Goal: Task Accomplishment & Management: Use online tool/utility

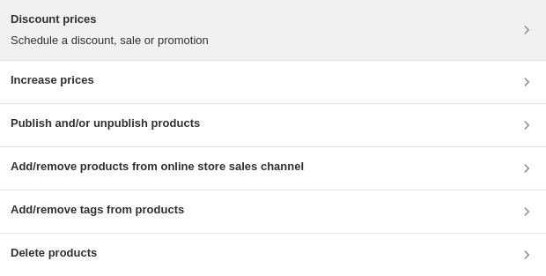
click at [123, 48] on p "Schedule a discount, sale or promotion" at bounding box center [110, 41] width 198 height 18
click at [115, 29] on div "Discount prices Schedule a discount, sale or promotion" at bounding box center [110, 30] width 198 height 39
click at [249, 28] on div "Discount prices Schedule a discount, sale or promotion" at bounding box center [273, 30] width 525 height 39
click at [126, 31] on div "Discount prices Schedule a discount, sale or promotion" at bounding box center [110, 30] width 198 height 39
click at [94, 26] on h3 "Discount prices" at bounding box center [110, 20] width 198 height 18
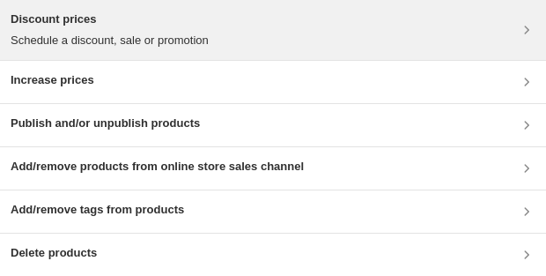
click at [240, 18] on div "Discount prices Schedule a discount, sale or promotion" at bounding box center [273, 30] width 525 height 39
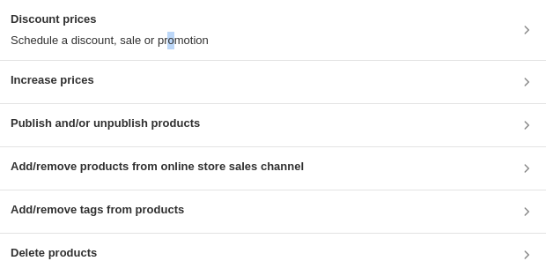
click at [167, 41] on p "Schedule a discount, sale or promotion" at bounding box center [110, 41] width 198 height 18
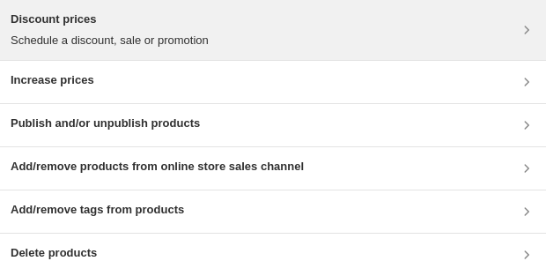
click at [50, 16] on h3 "Discount prices" at bounding box center [110, 20] width 198 height 18
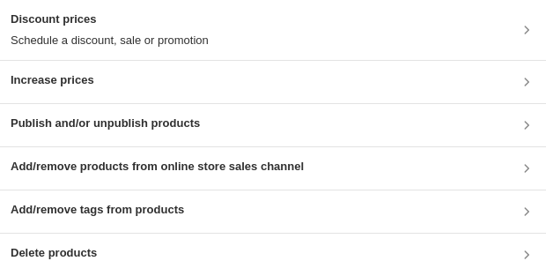
click at [121, 18] on h3 "Discount prices" at bounding box center [110, 20] width 198 height 18
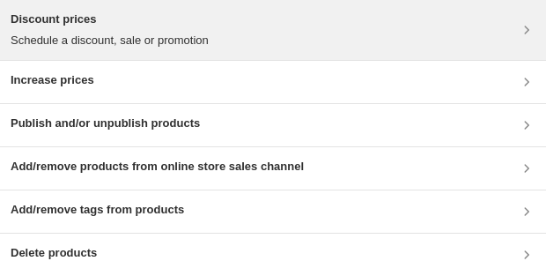
click at [142, 38] on p "Schedule a discount, sale or promotion" at bounding box center [110, 41] width 198 height 18
click at [228, 53] on div "Discount prices Schedule a discount, sale or promotion" at bounding box center [273, 30] width 546 height 60
click at [216, 40] on div "Discount prices Schedule a discount, sale or promotion" at bounding box center [273, 30] width 525 height 39
click at [130, 28] on div "Discount prices Schedule a discount, sale or promotion" at bounding box center [110, 30] width 198 height 39
click at [197, 17] on h3 "Discount prices" at bounding box center [110, 20] width 198 height 18
